Goal: Information Seeking & Learning: Learn about a topic

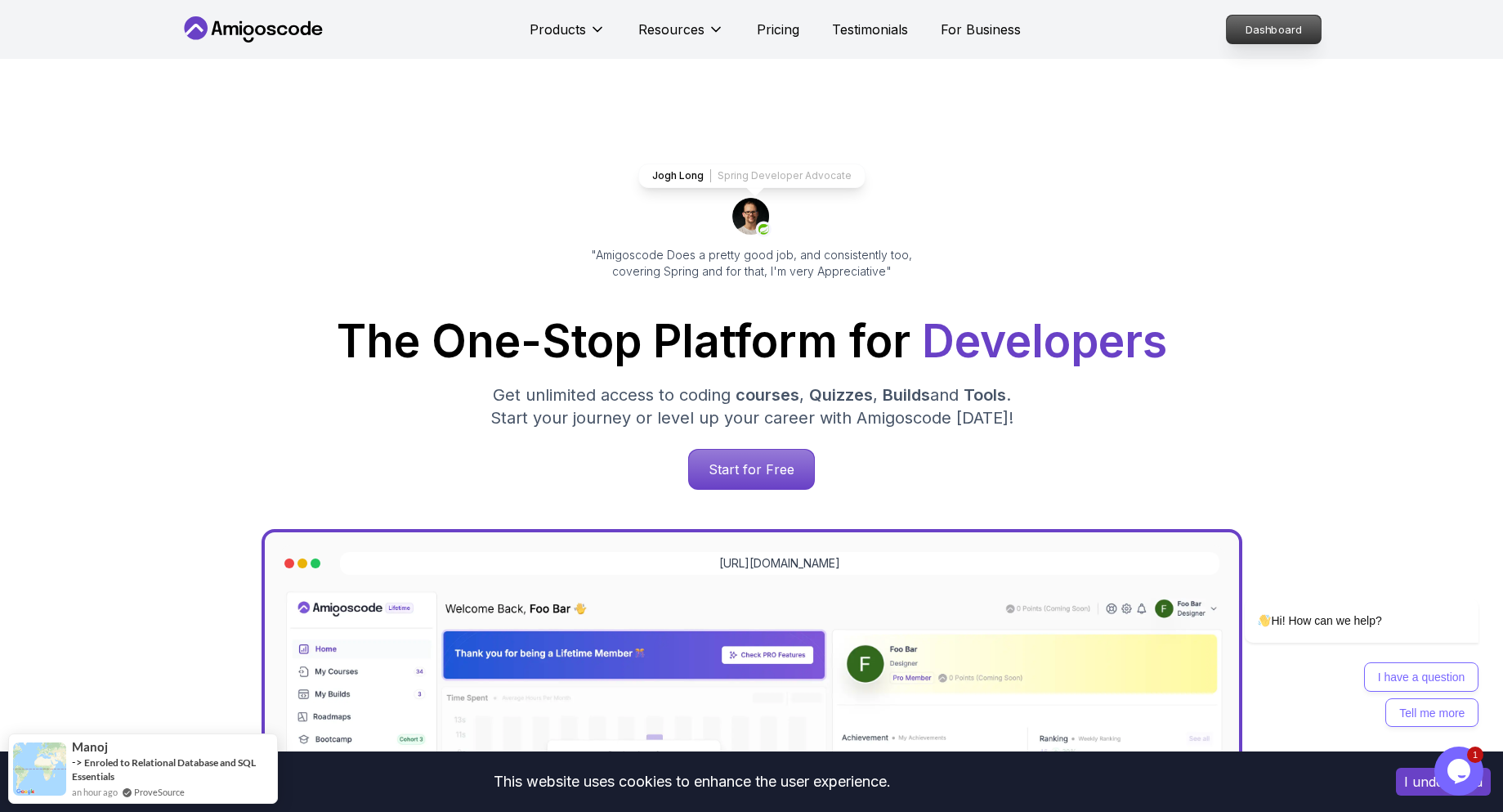
click at [1262, 38] on p "Dashboard" at bounding box center [1274, 29] width 94 height 28
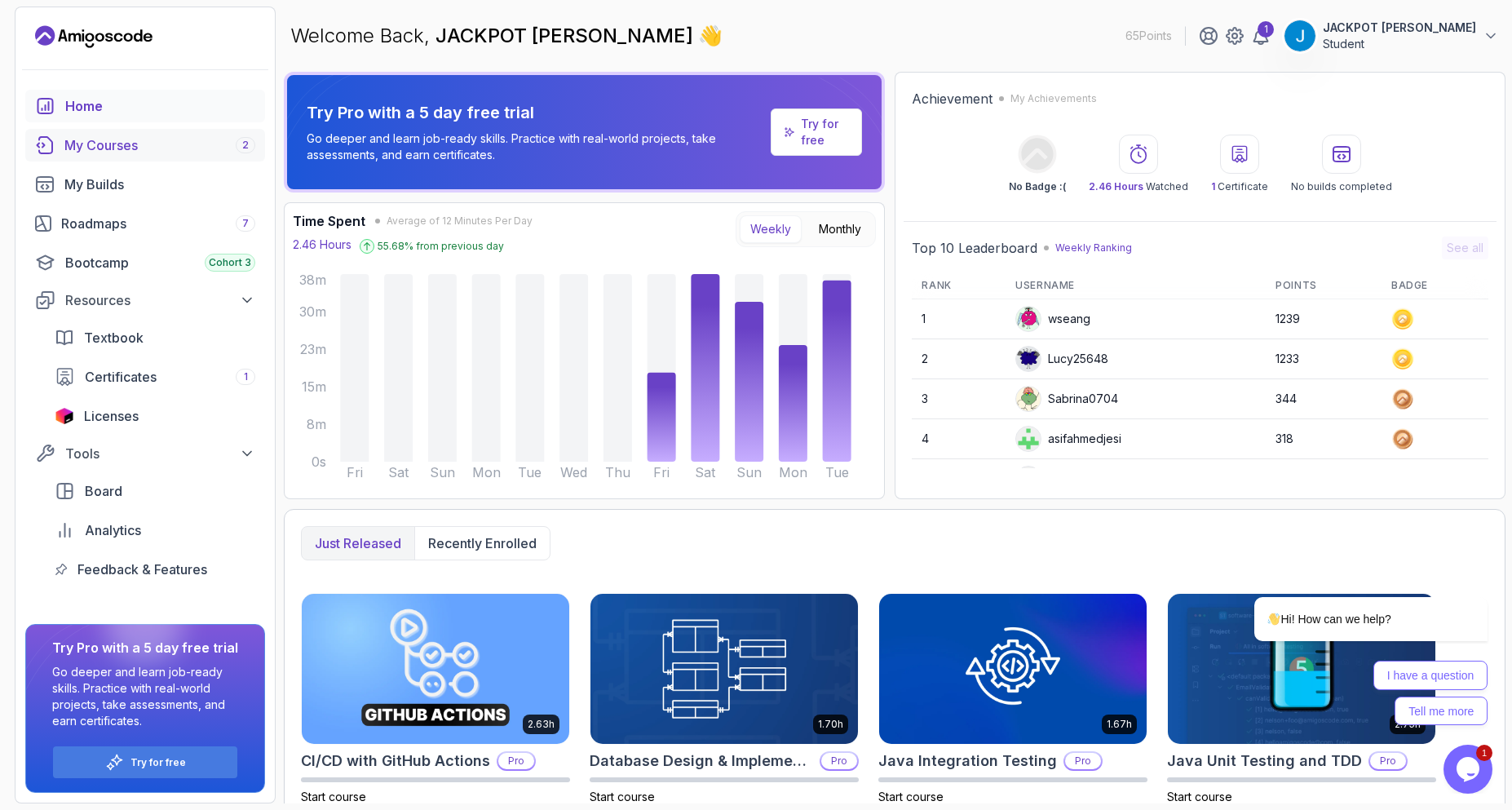
click at [160, 134] on link "My Courses 2" at bounding box center [145, 146] width 239 height 33
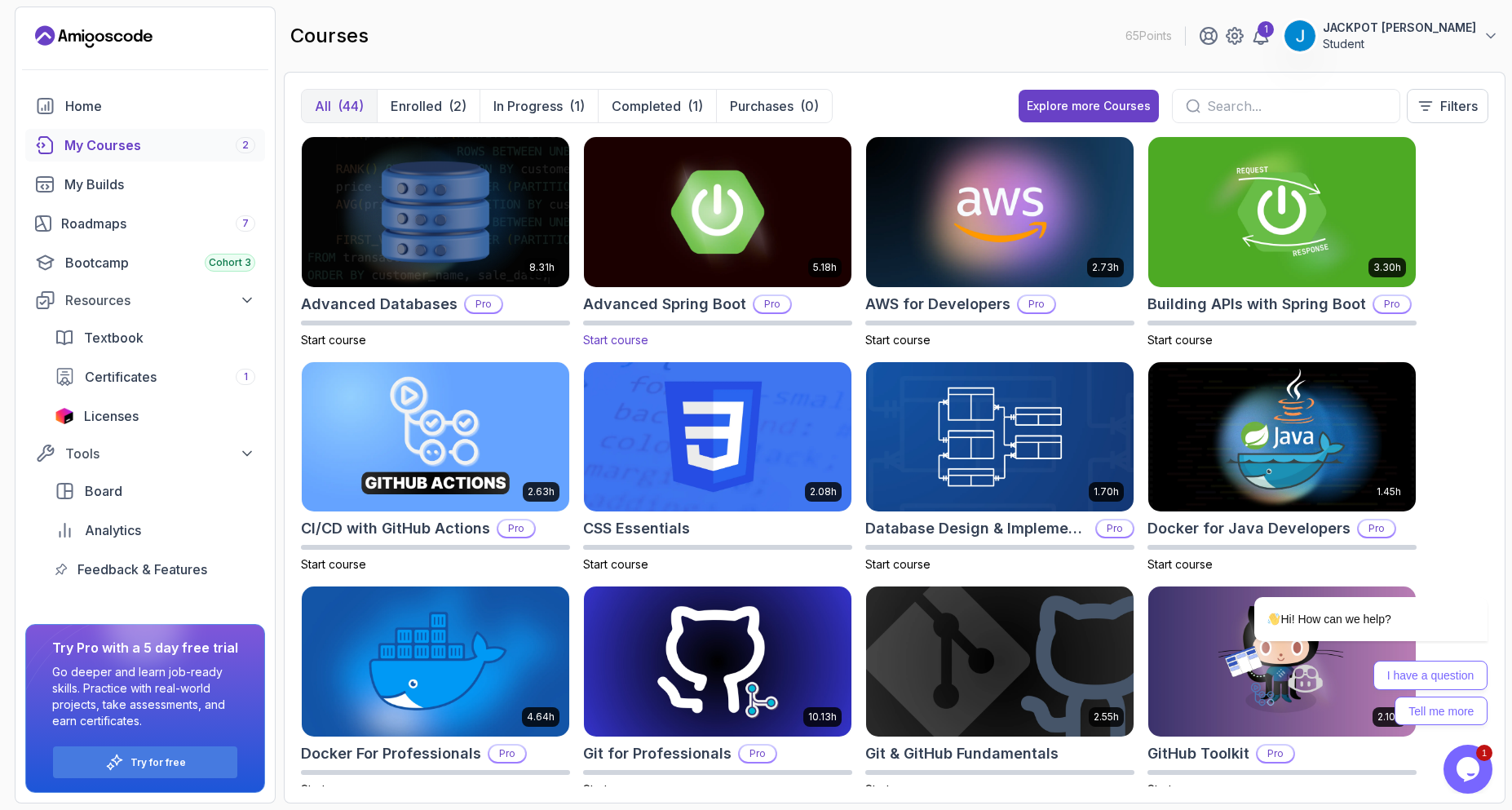
click at [776, 304] on p "Pro" at bounding box center [772, 304] width 35 height 16
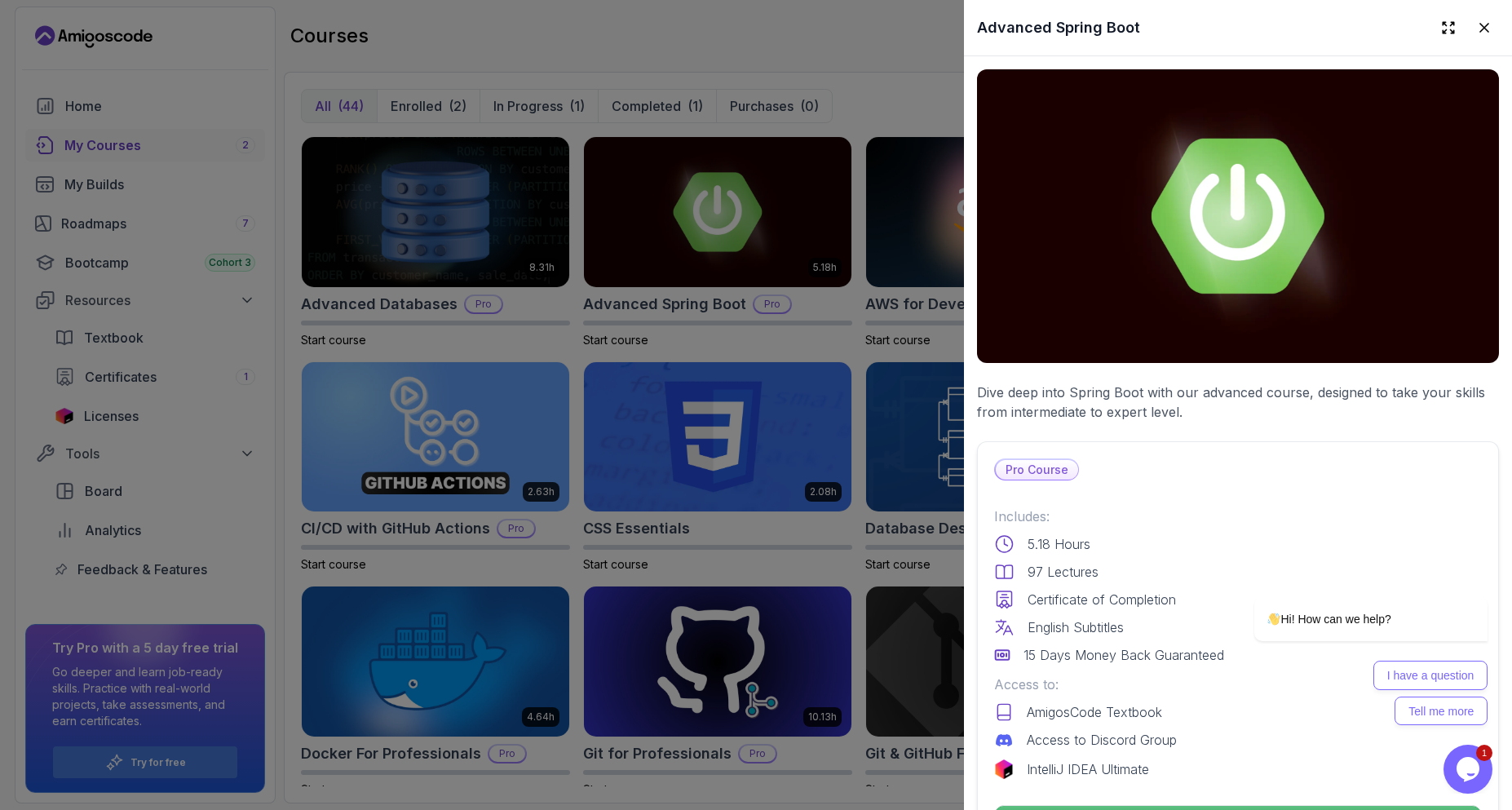
click at [791, 352] on div at bounding box center [756, 405] width 1512 height 810
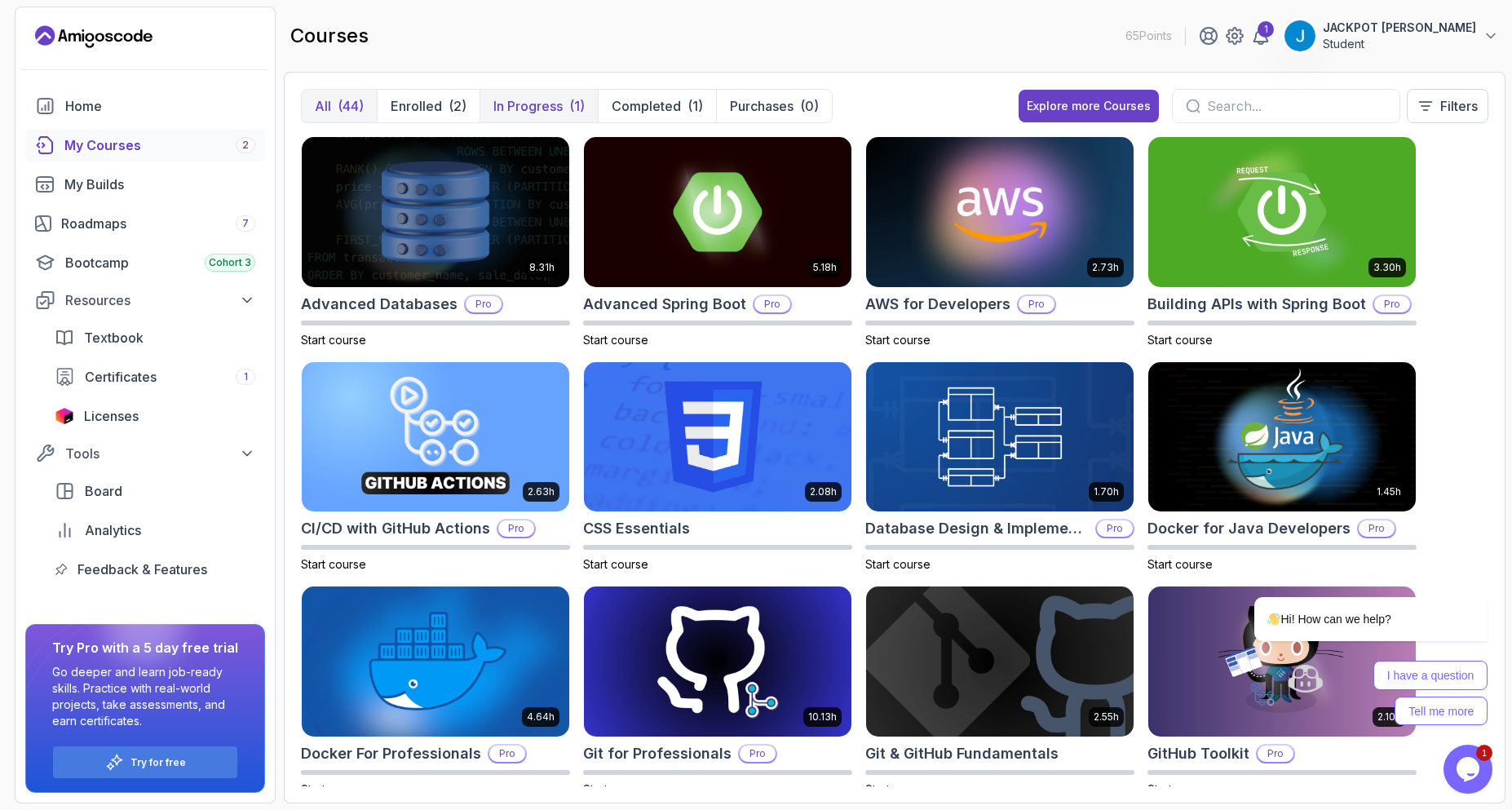
click at [526, 101] on p "In Progress" at bounding box center [528, 105] width 69 height 19
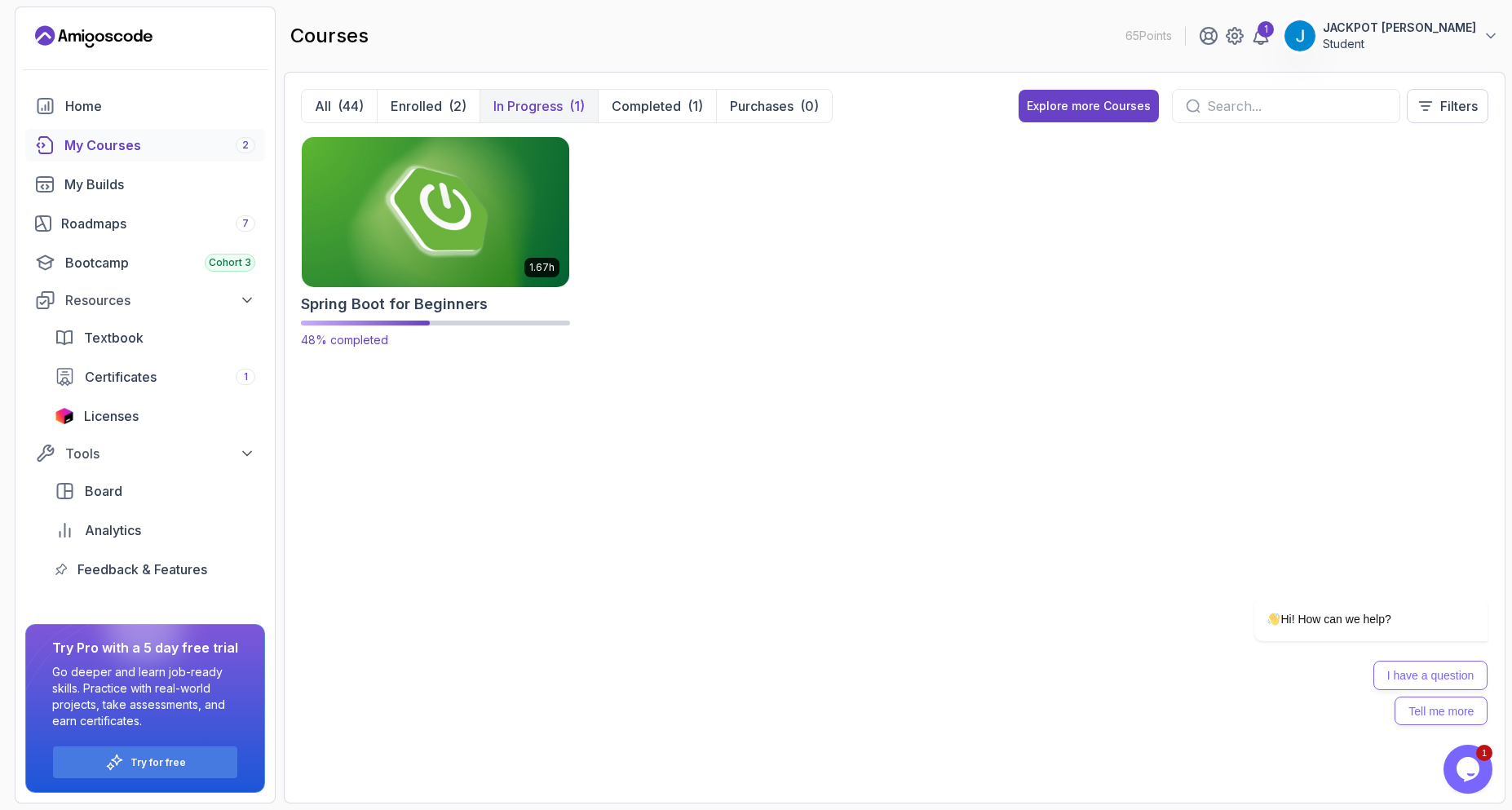
click at [528, 223] on img at bounding box center [435, 212] width 281 height 157
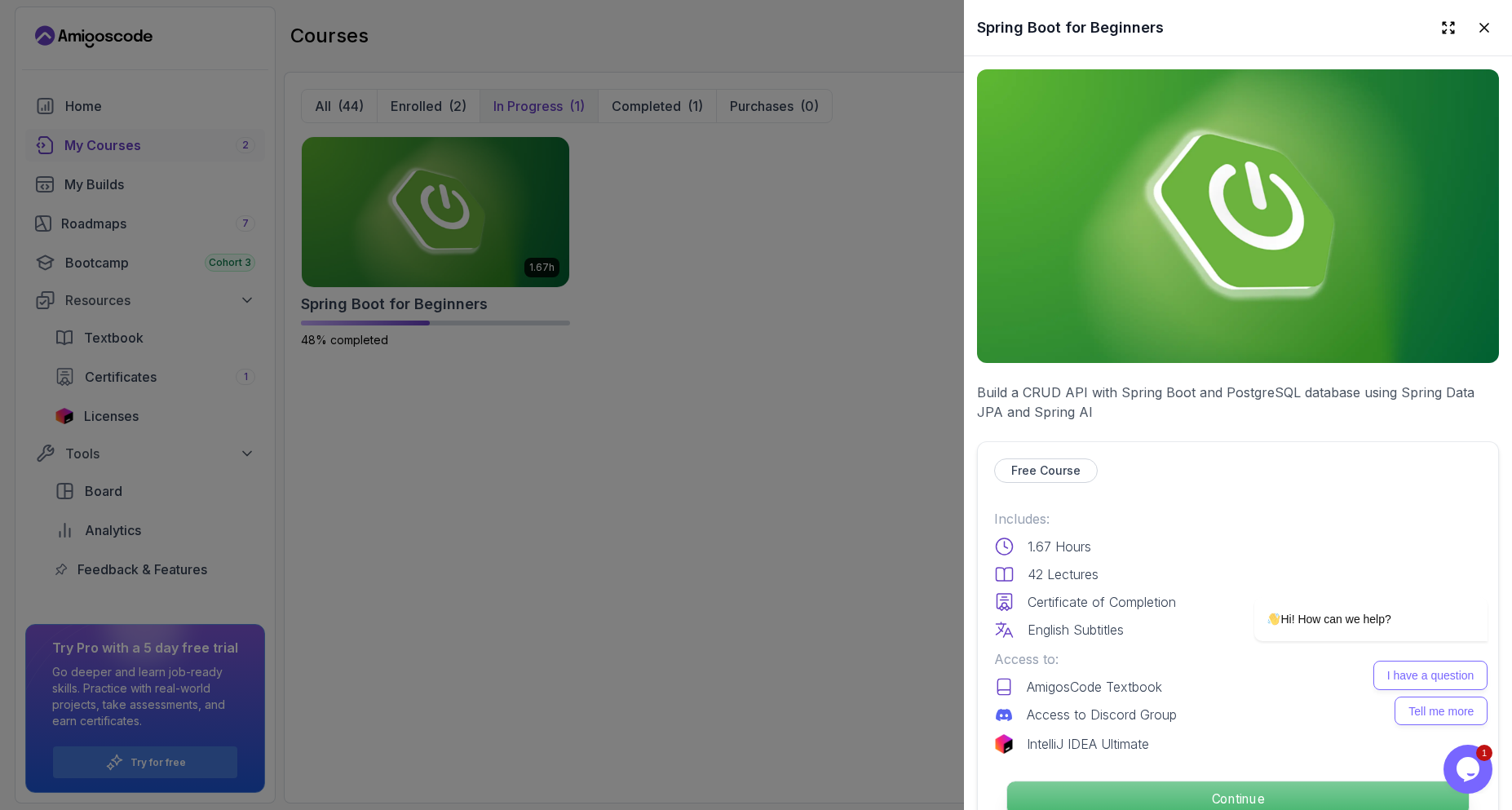
click at [1238, 801] on p "Continue" at bounding box center [1238, 799] width 462 height 34
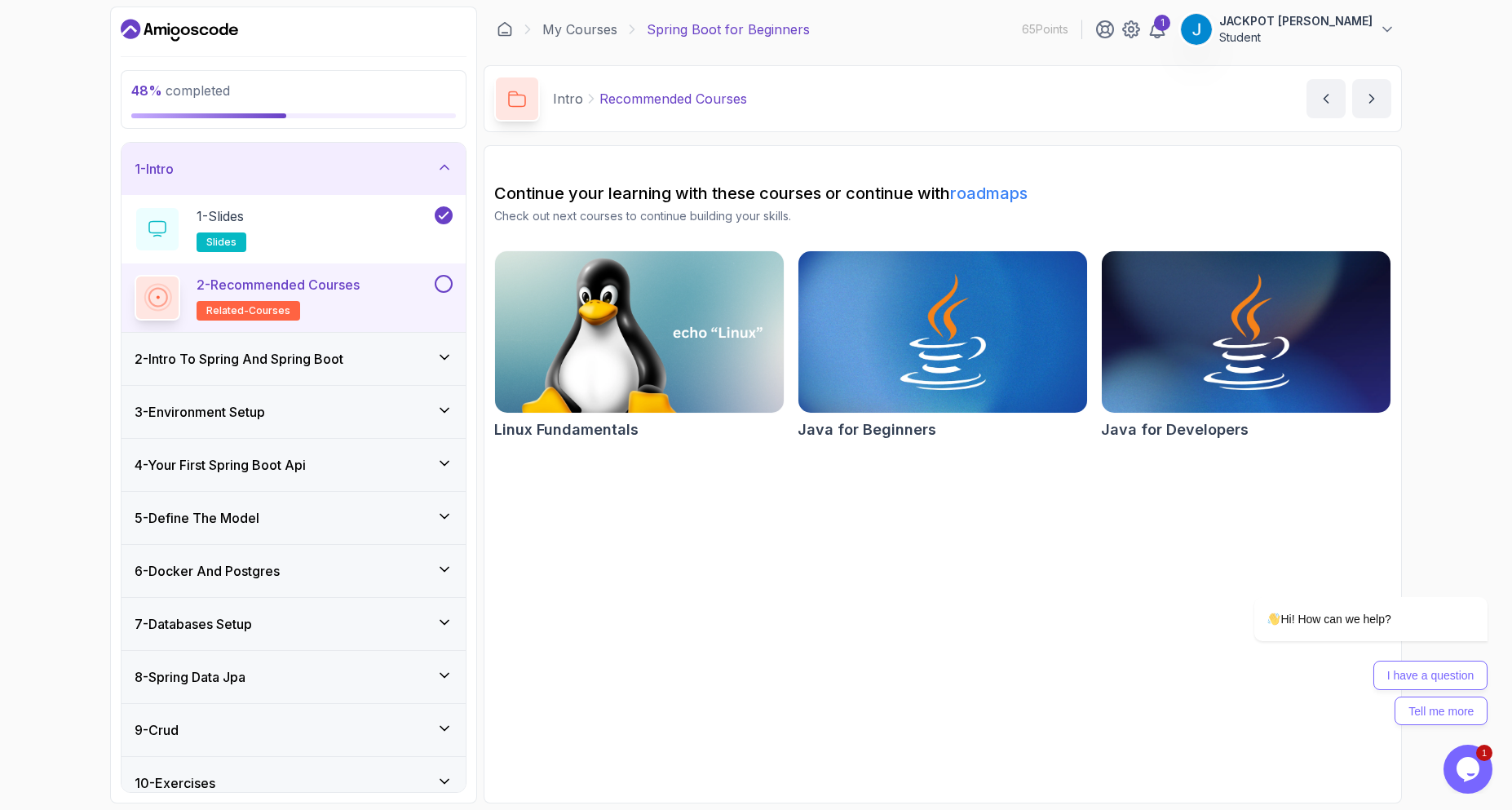
click at [357, 512] on div "5 - Define The Model" at bounding box center [293, 517] width 318 height 19
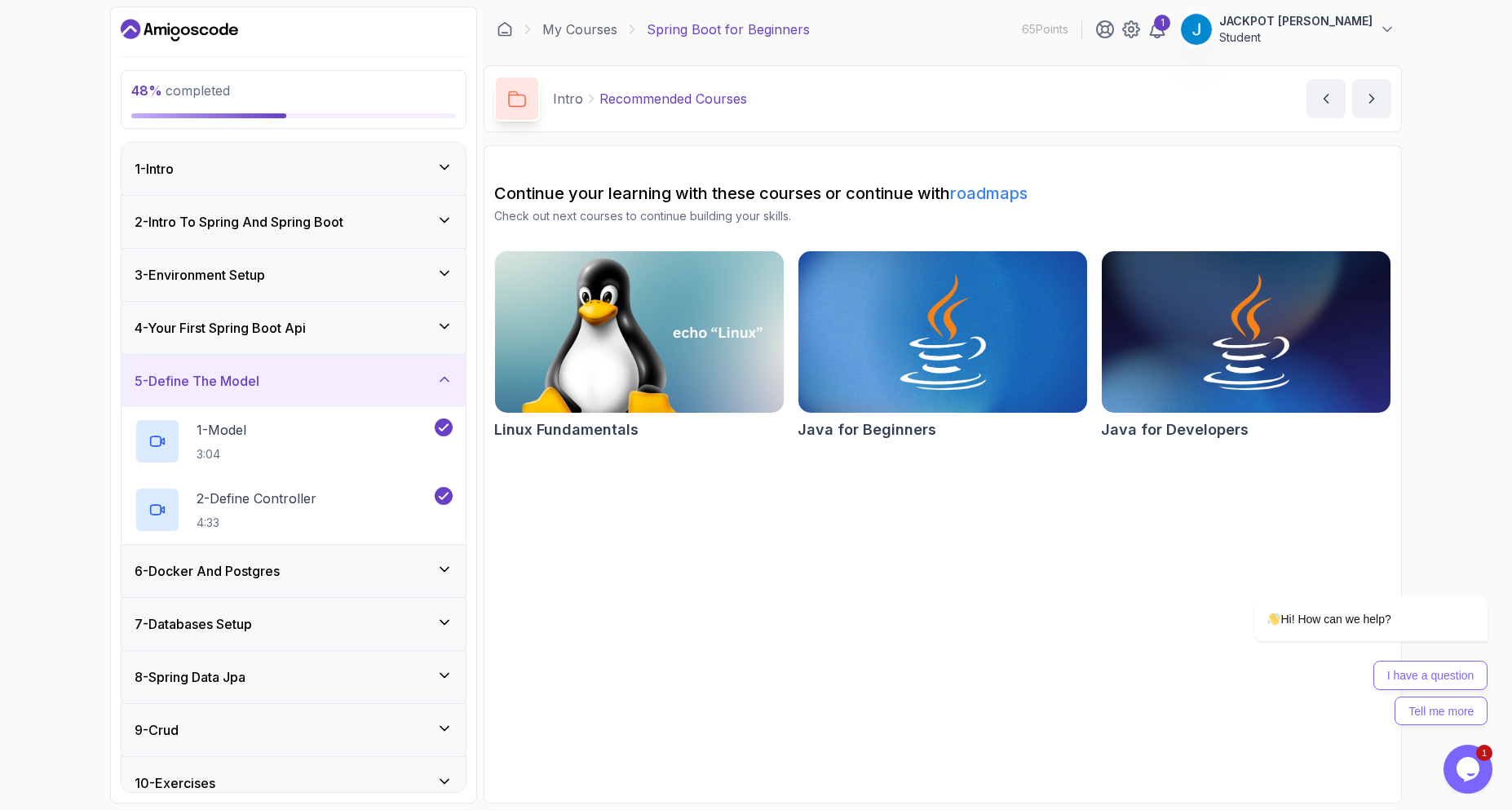
click at [397, 573] on div "6 - Docker And Postgres" at bounding box center [293, 571] width 318 height 19
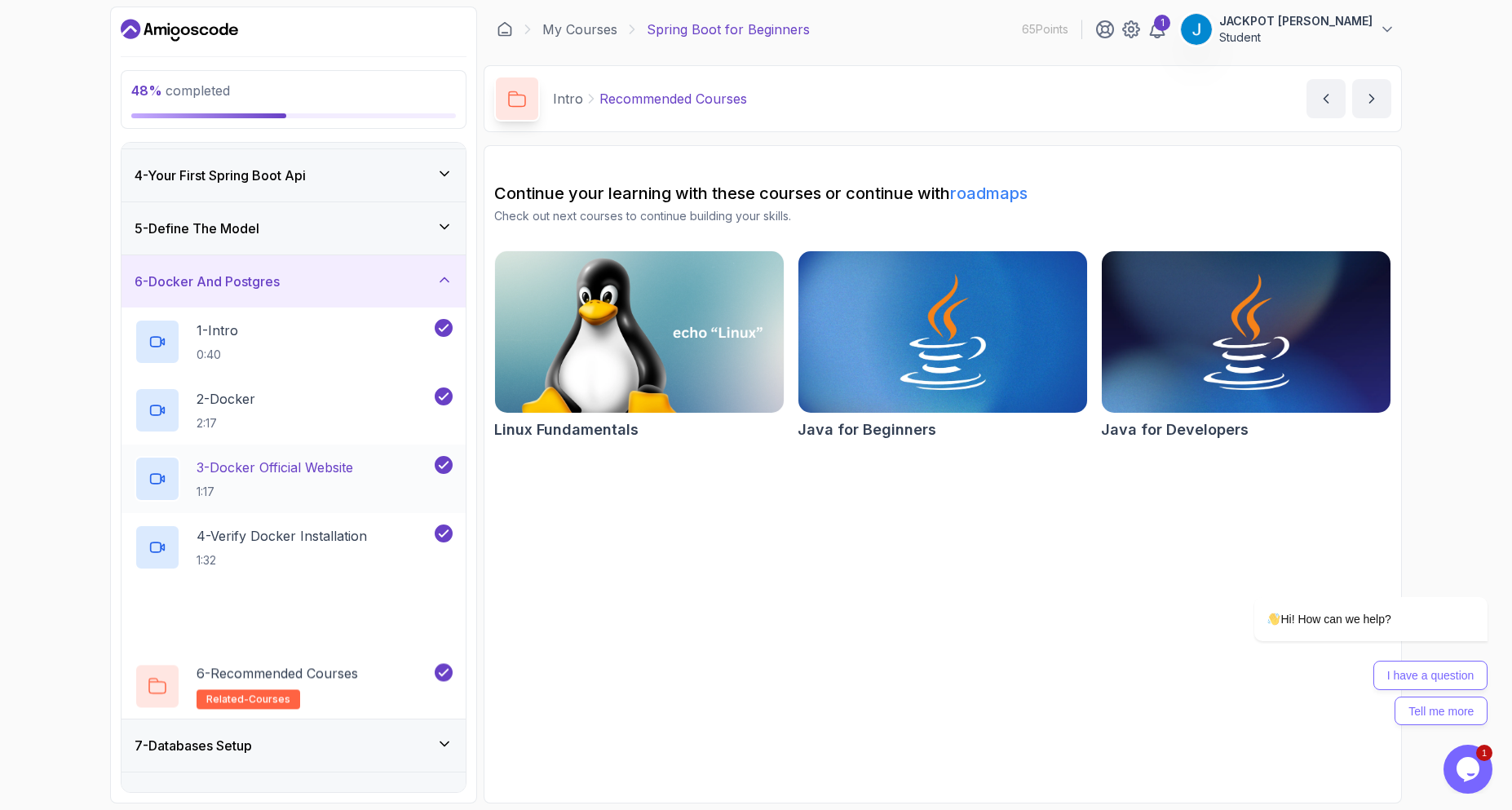
scroll to position [244, 0]
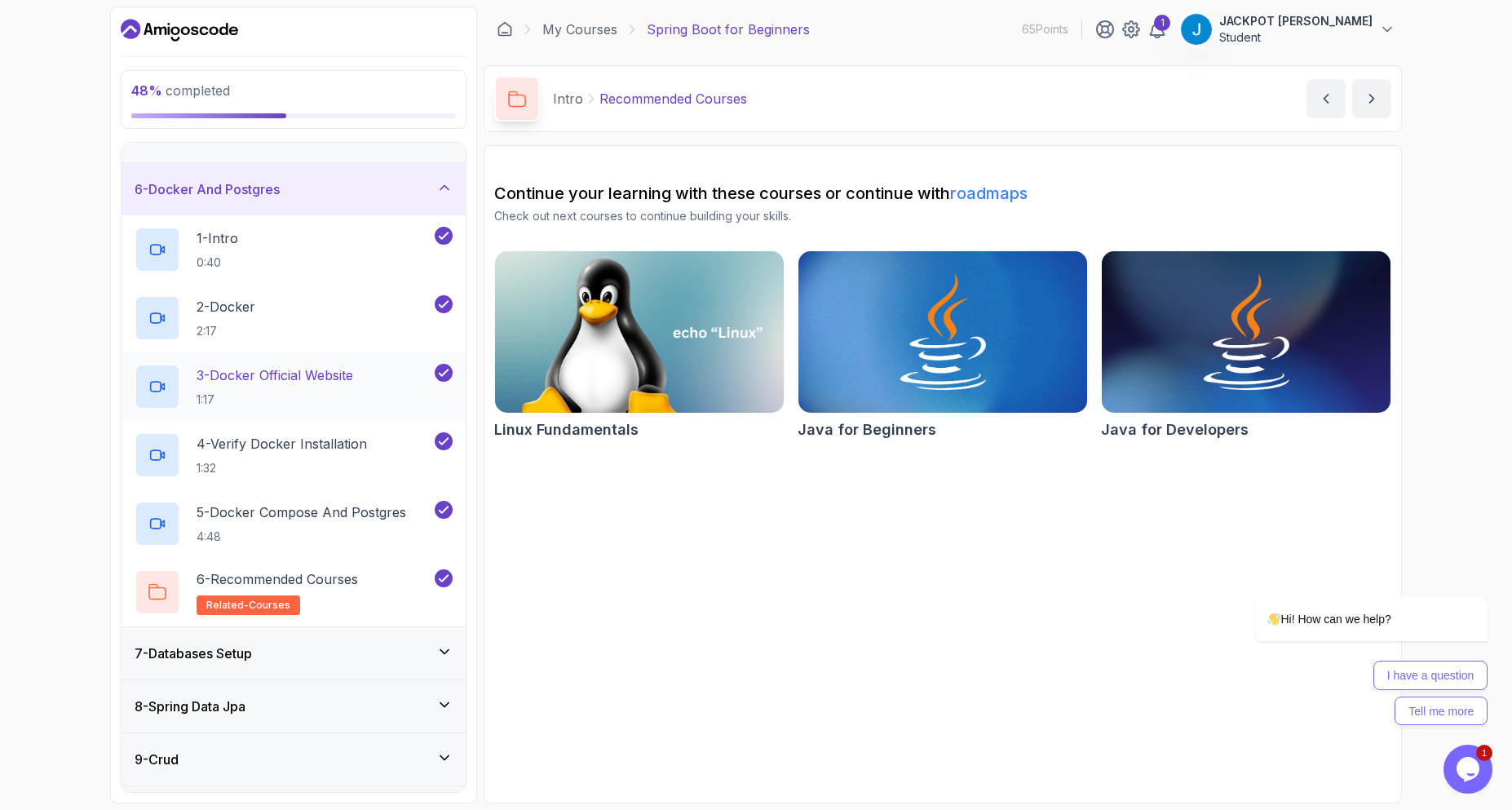
click at [419, 652] on div "7 - Databases Setup" at bounding box center [293, 653] width 318 height 19
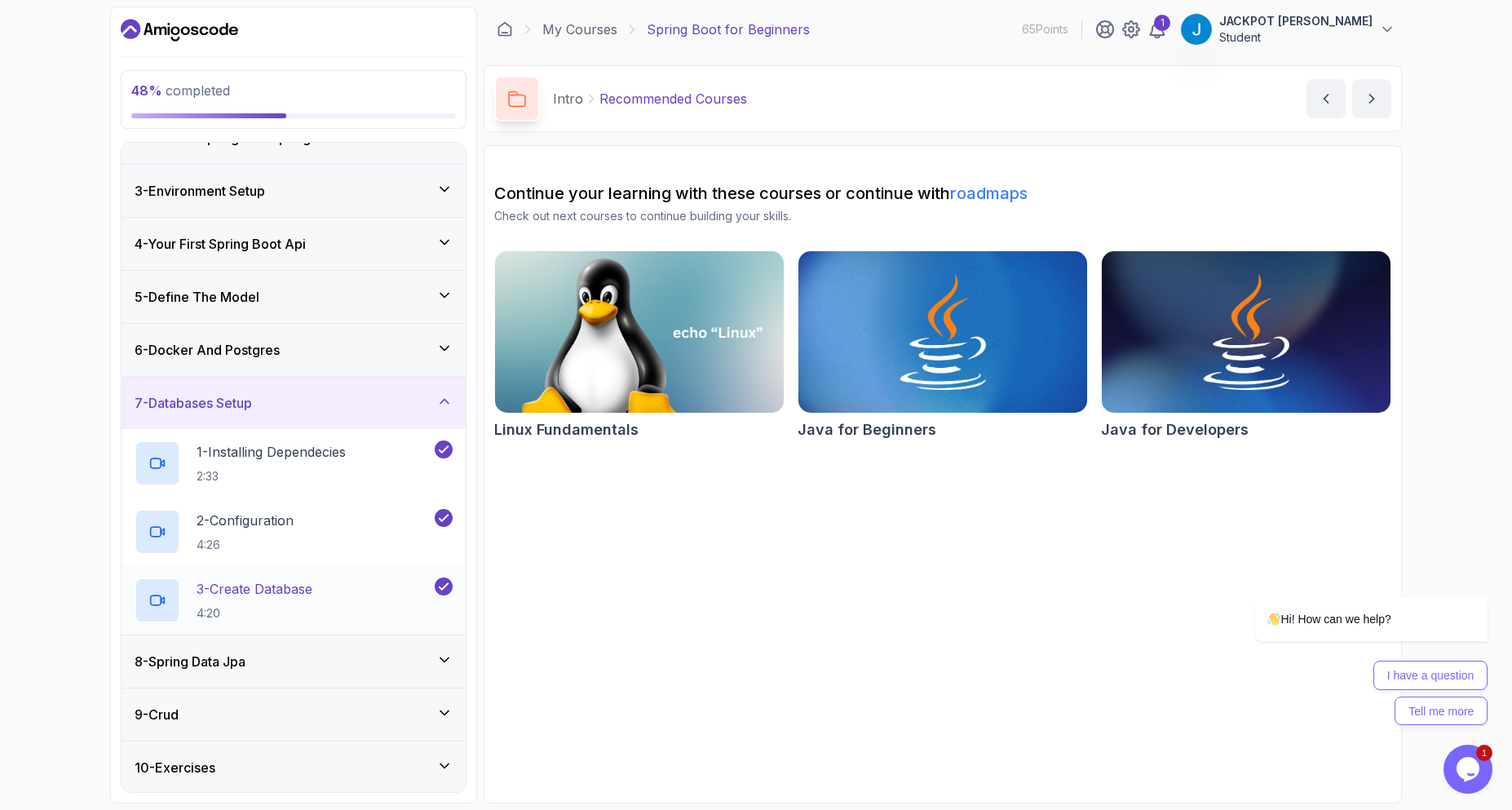
scroll to position [163, 0]
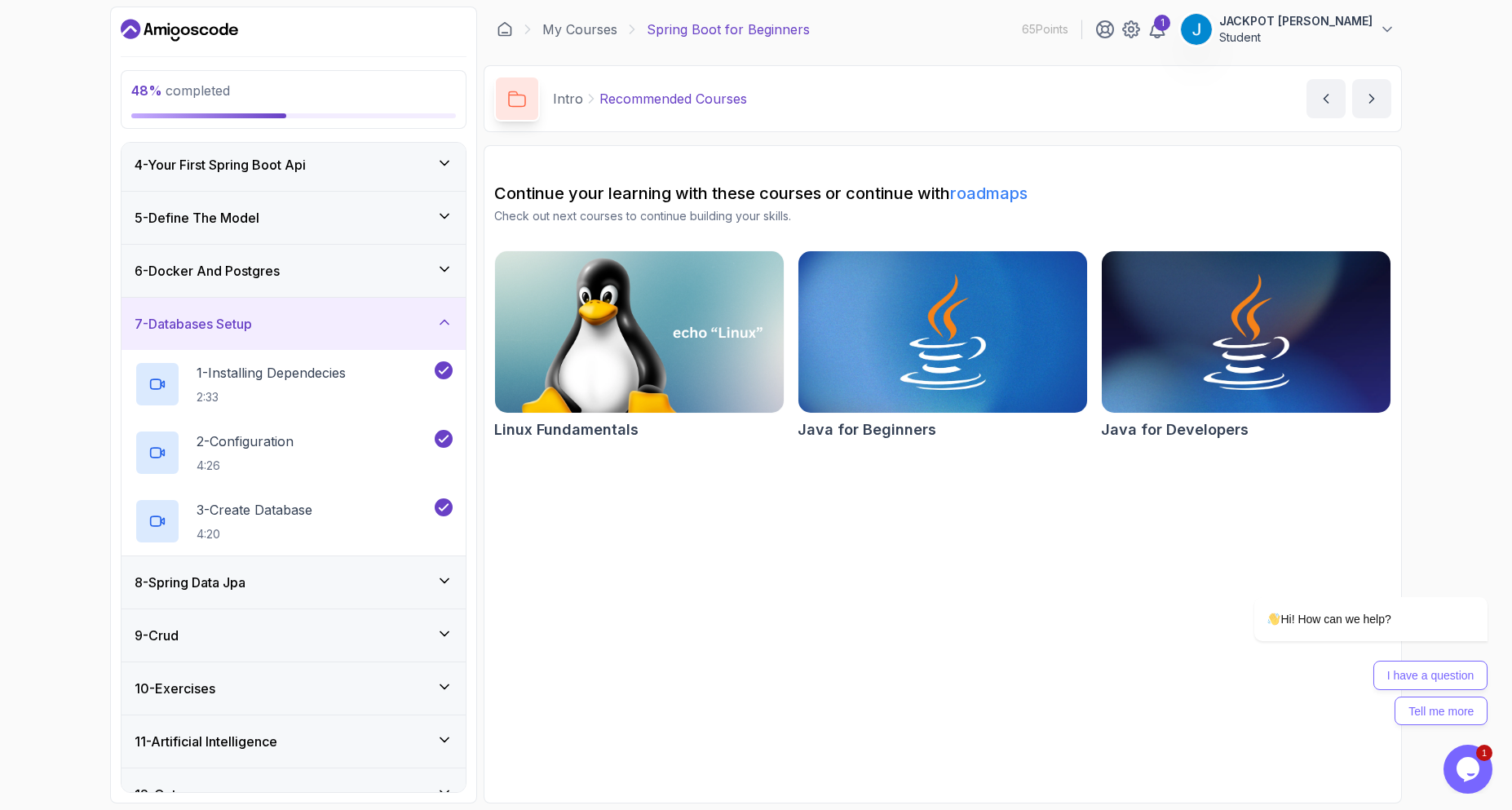
click at [407, 599] on div "8 - Spring Data Jpa" at bounding box center [293, 582] width 344 height 52
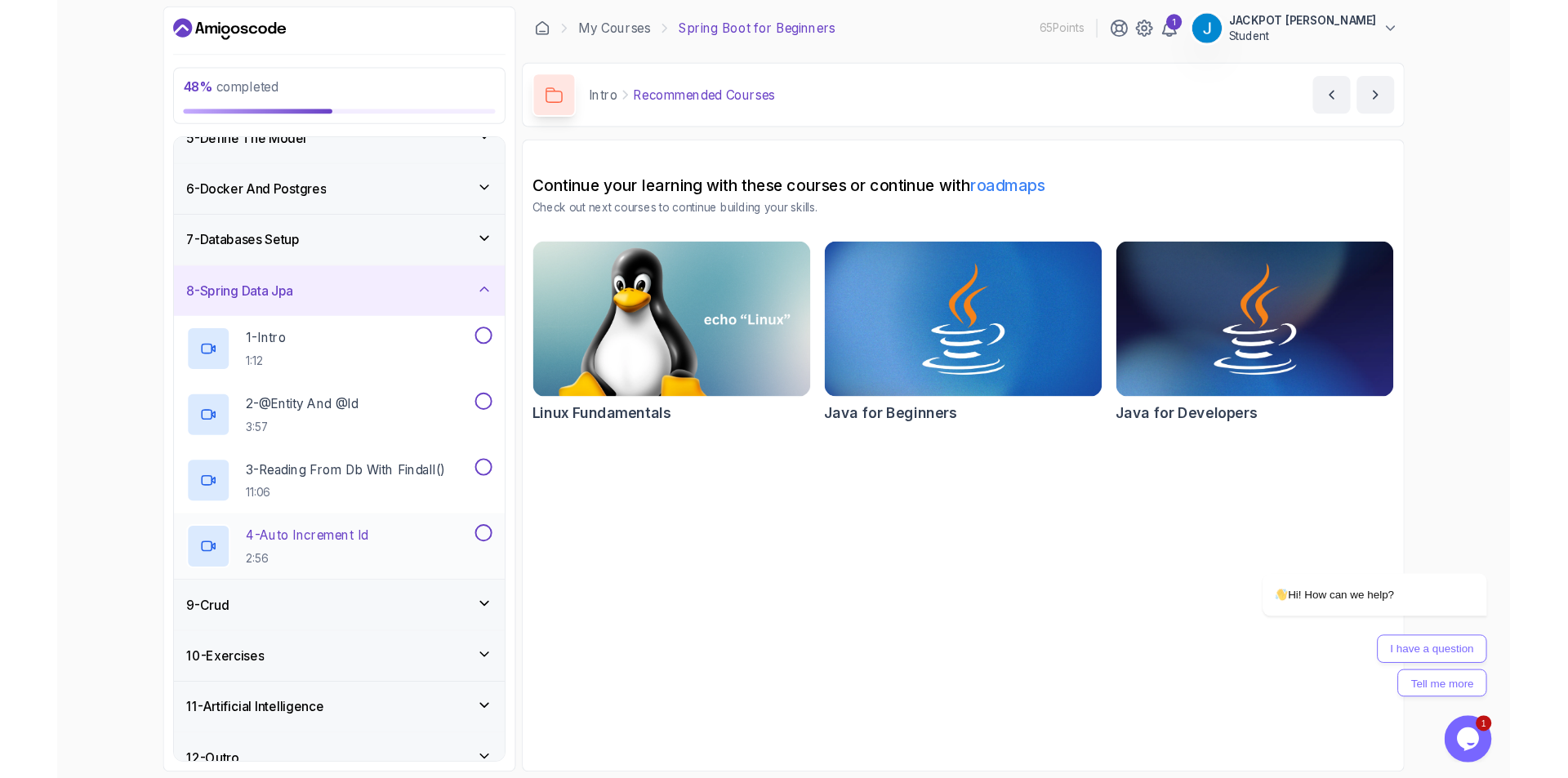
scroll to position [261, 0]
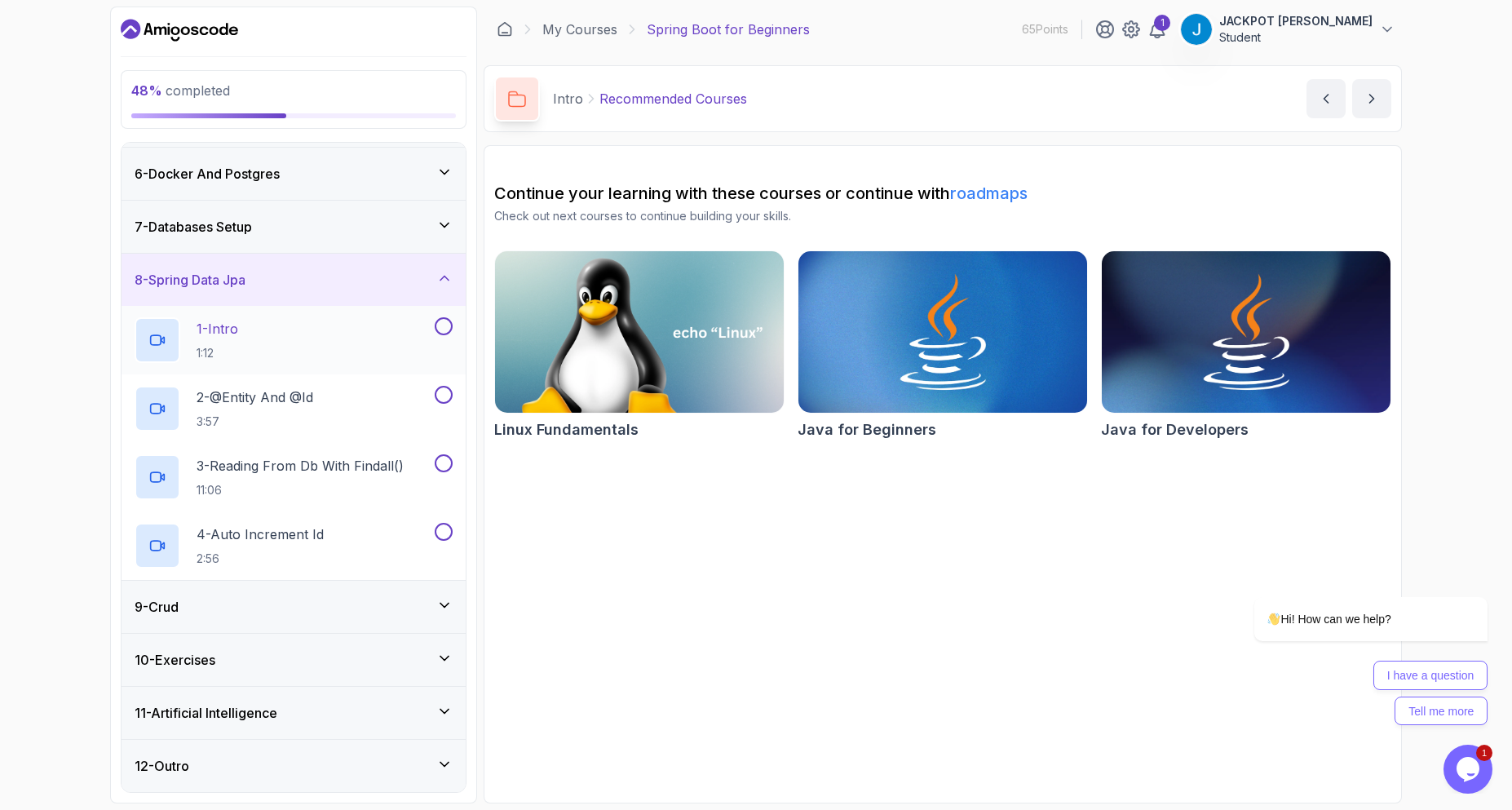
click at [388, 326] on div "1 - Intro 1:12" at bounding box center [282, 340] width 297 height 46
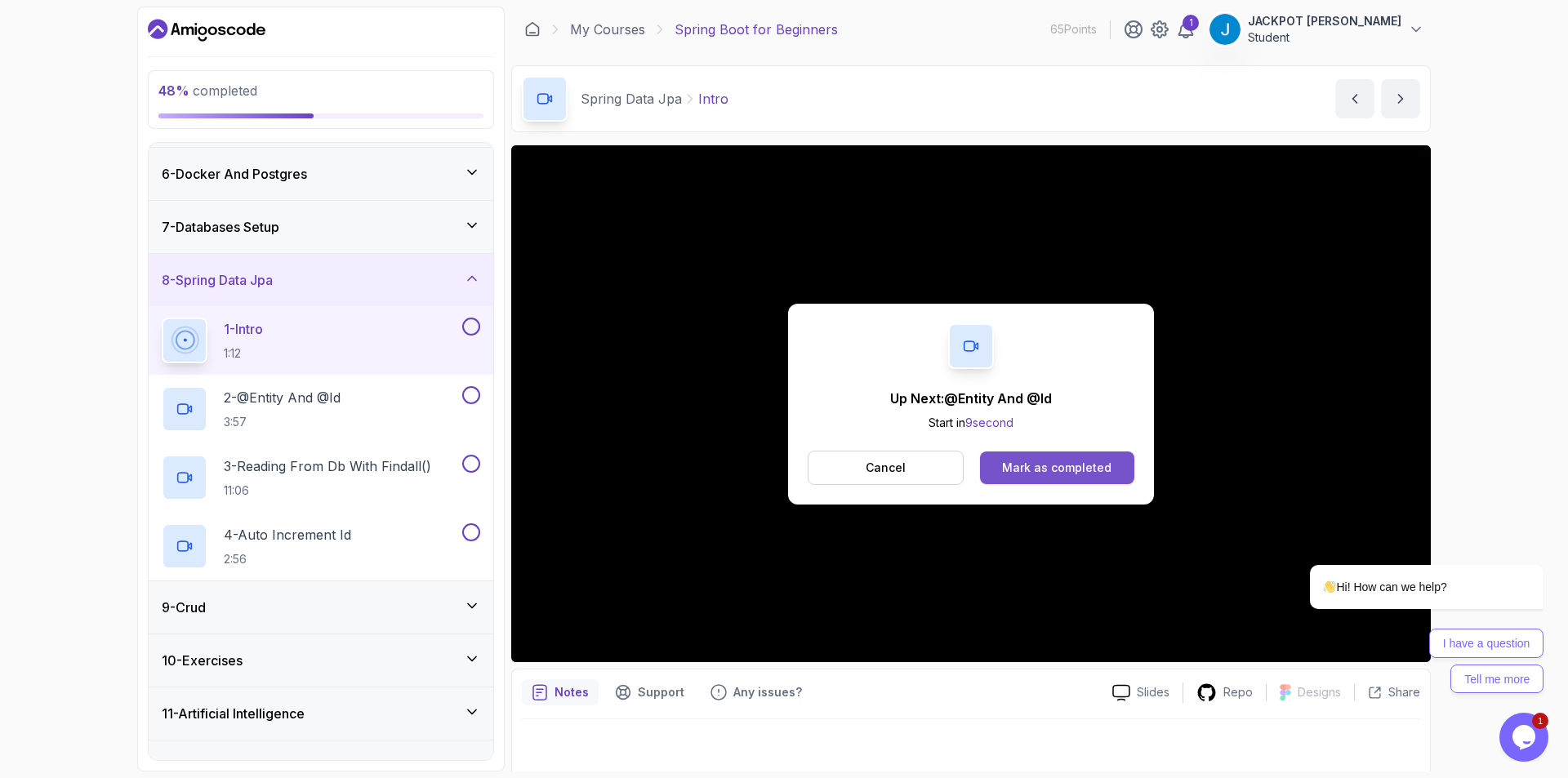
click at [1045, 454] on button "Mark as completed" at bounding box center [1057, 468] width 154 height 33
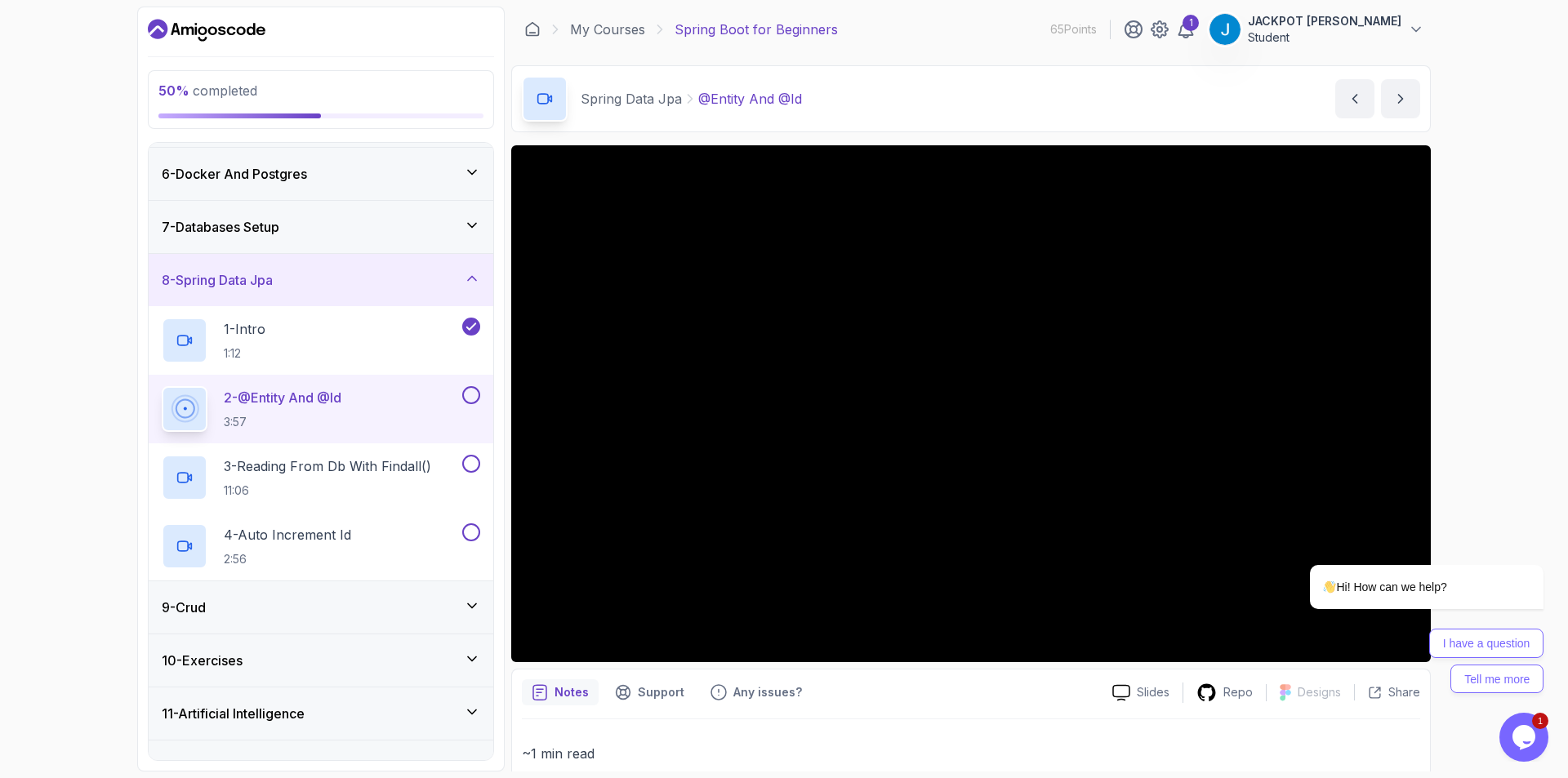
click at [398, 220] on div "7 - Databases Setup" at bounding box center [321, 226] width 318 height 19
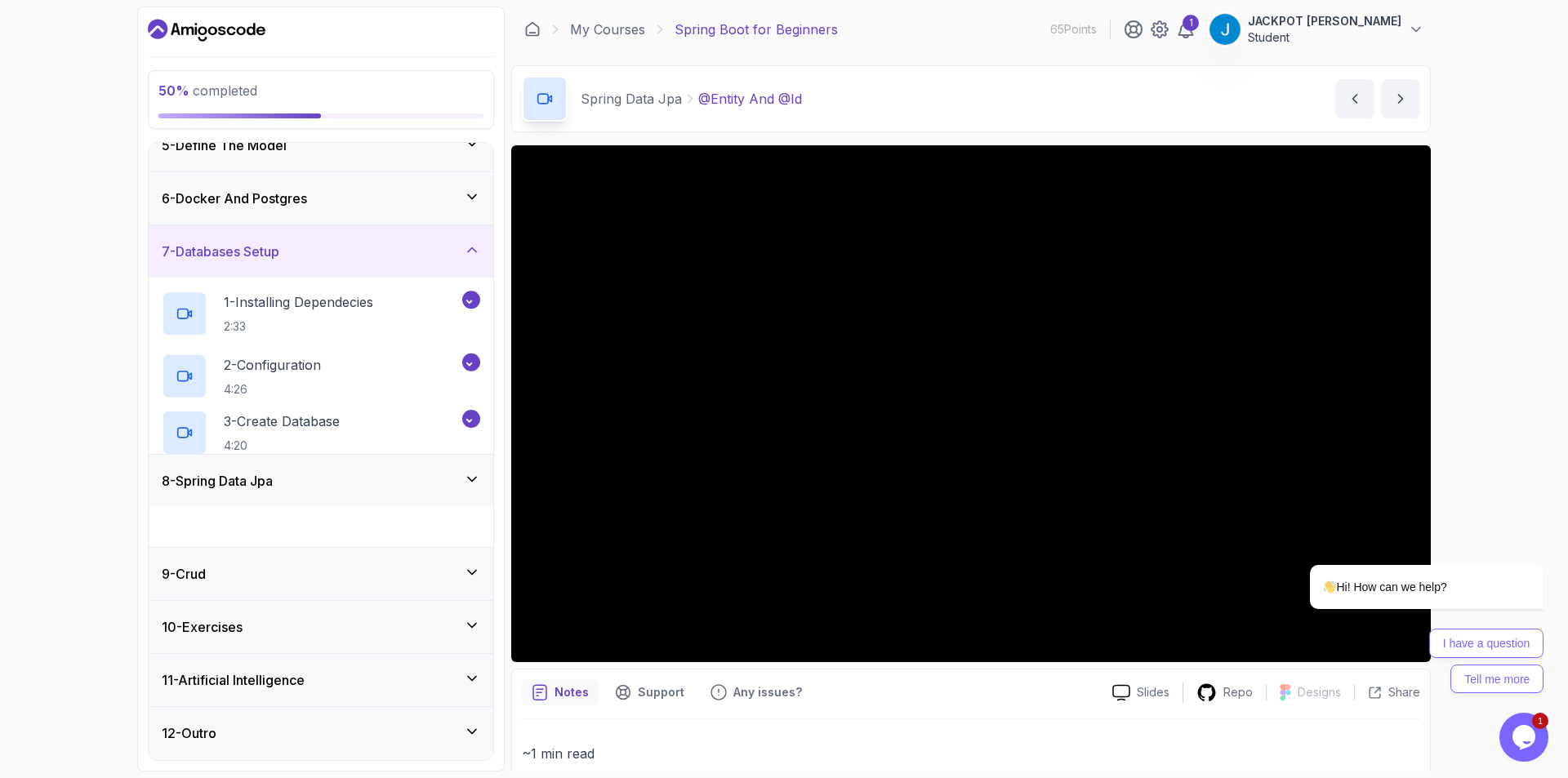
scroll to position [224, 0]
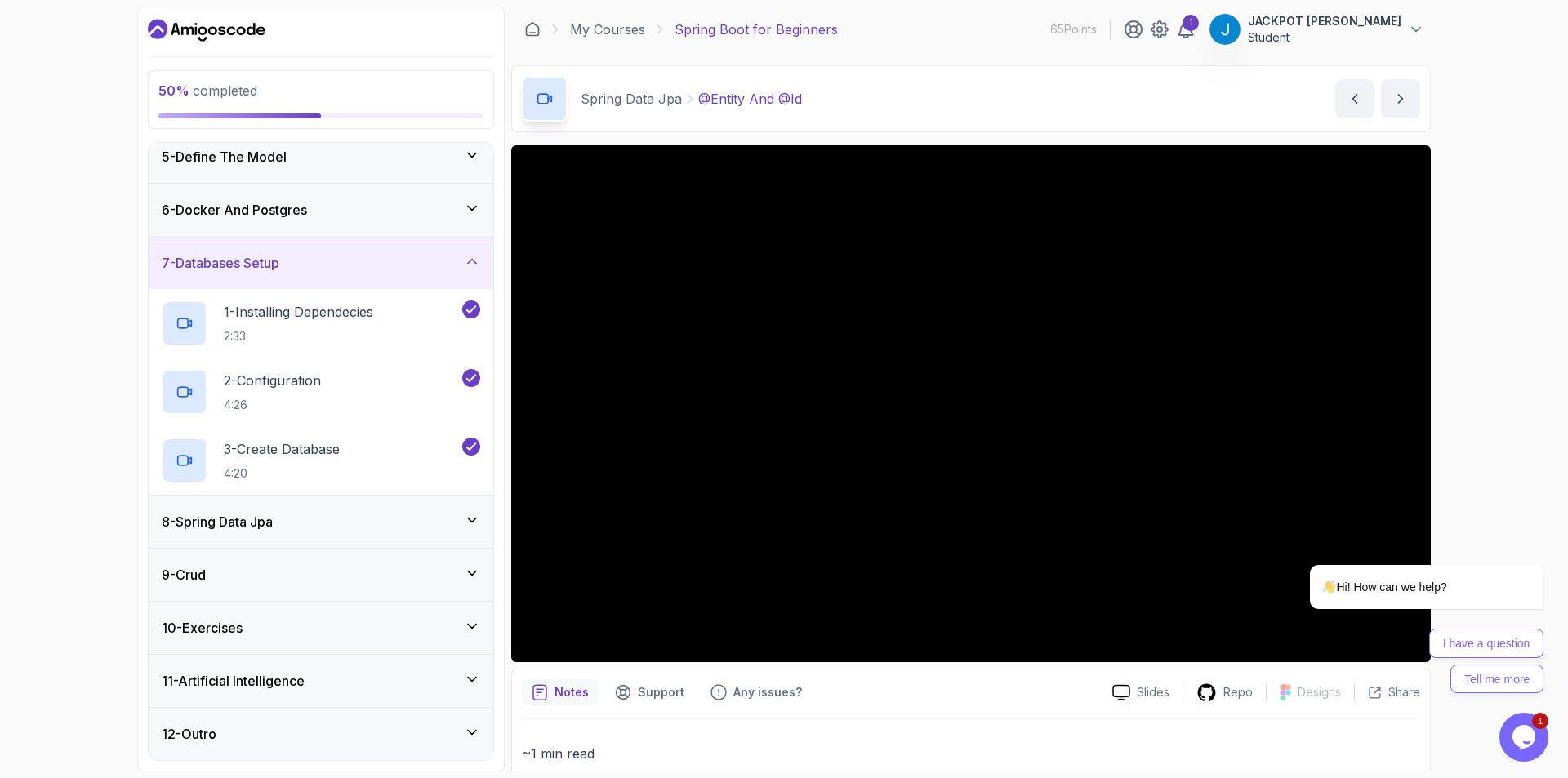
click at [1499, 245] on div "50 % completed 1 - Intro 2 - Intro To Spring And Spring Boot 3 - Environment Se…" at bounding box center [784, 389] width 1568 height 778
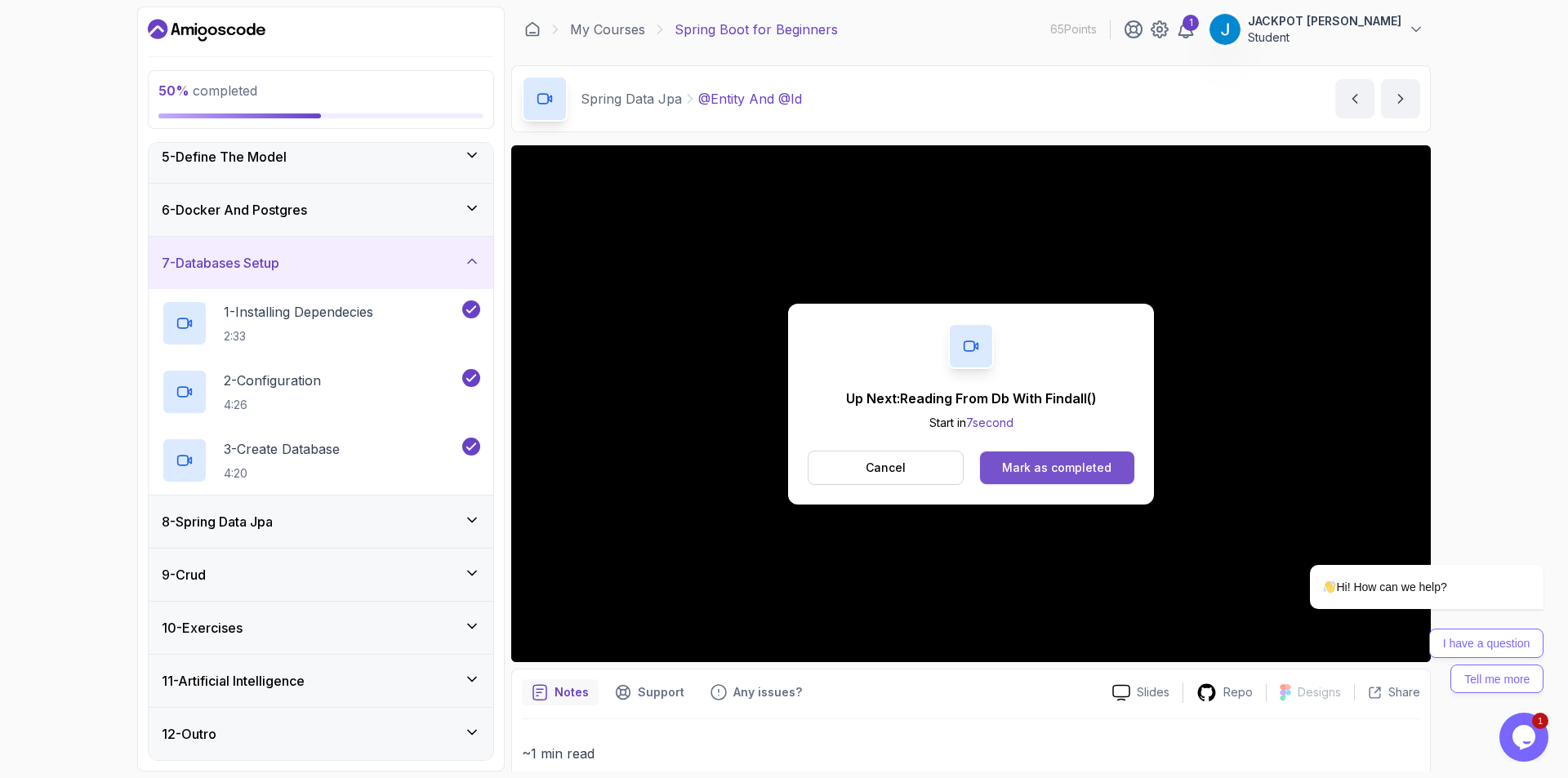
click at [1056, 471] on div "Mark as completed" at bounding box center [1057, 467] width 109 height 16
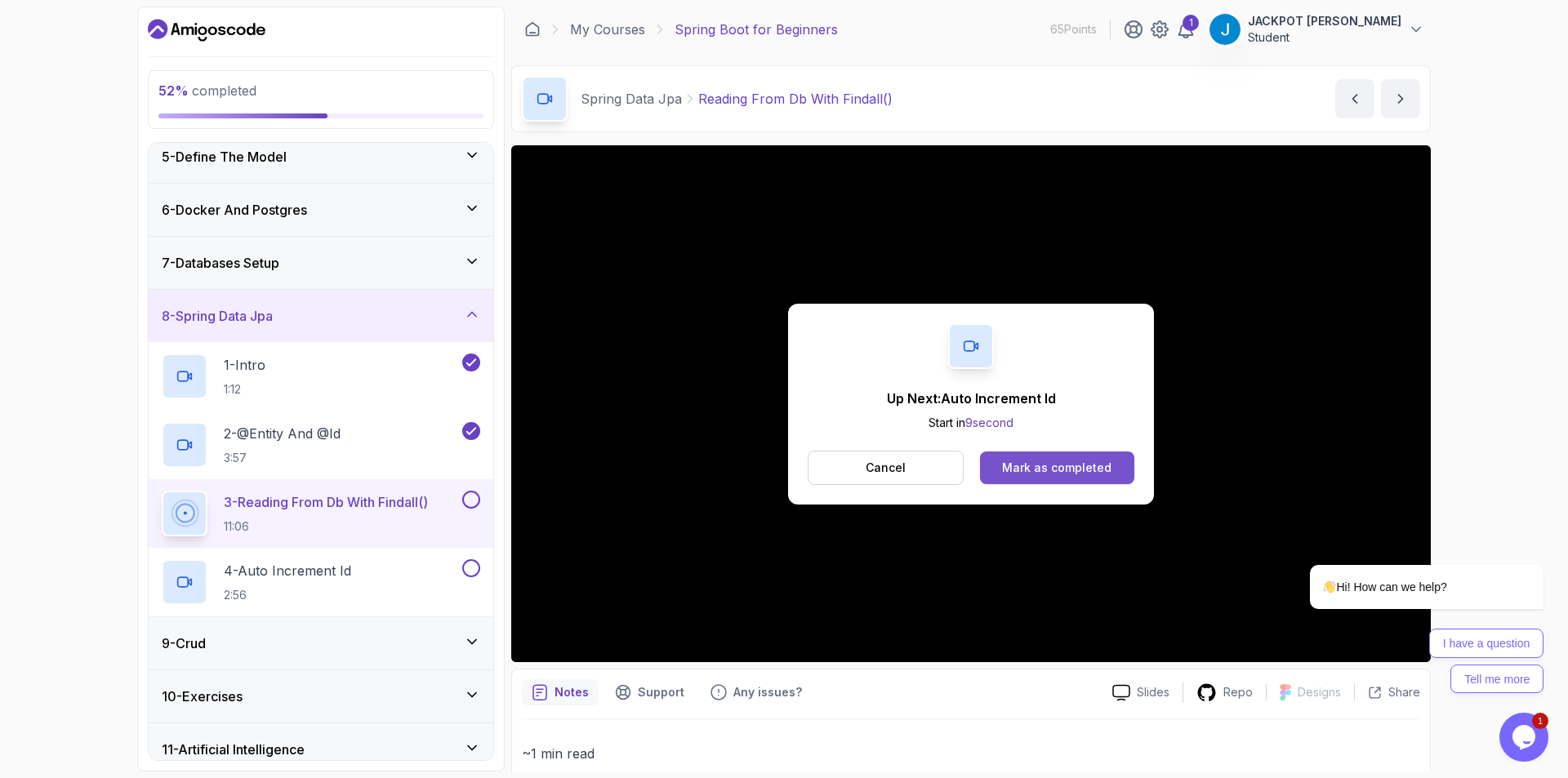
click at [1041, 460] on div "Mark as completed" at bounding box center [1057, 467] width 109 height 16
